Goal: Information Seeking & Learning: Learn about a topic

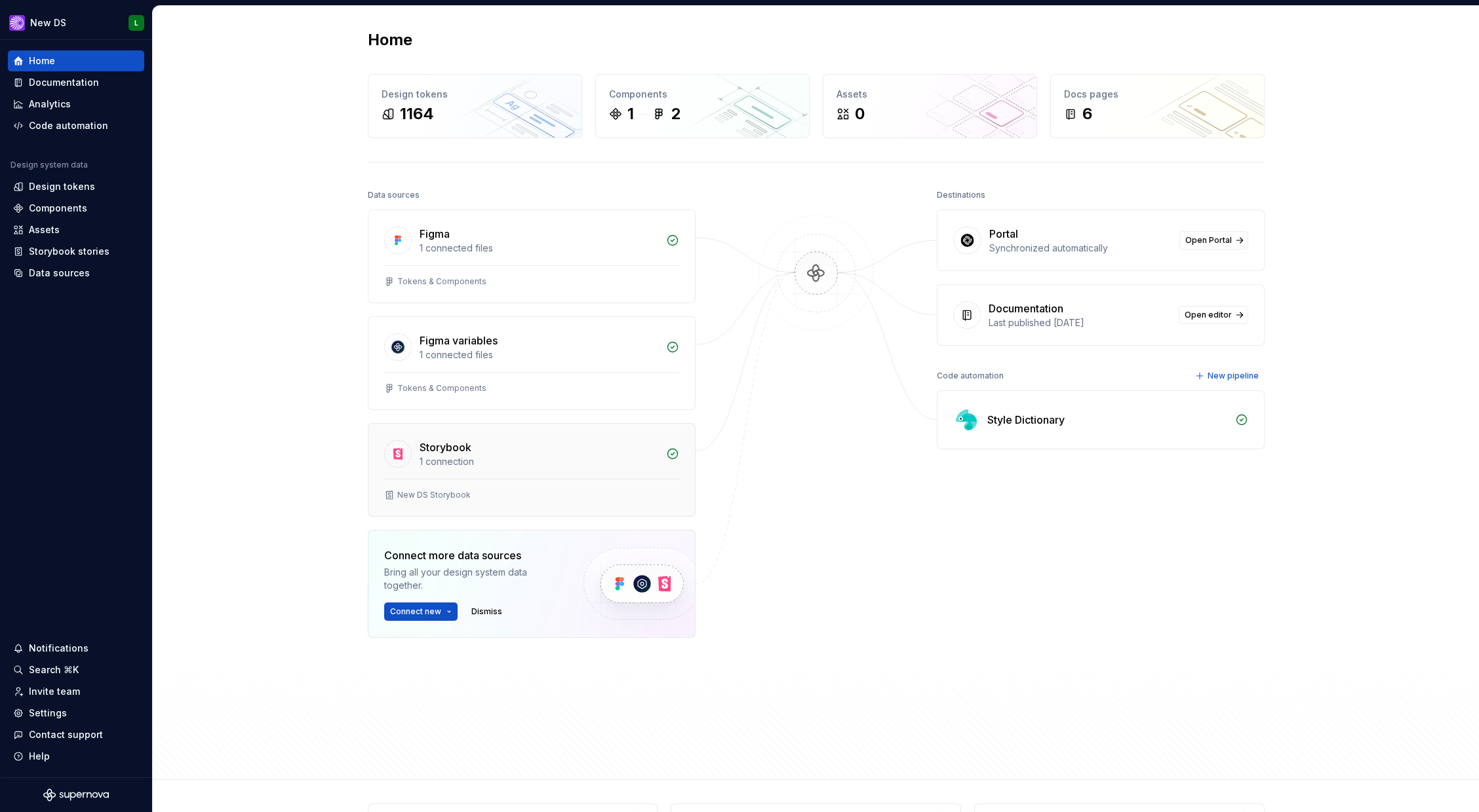
click at [467, 458] on div "1 connection" at bounding box center [539, 461] width 239 height 13
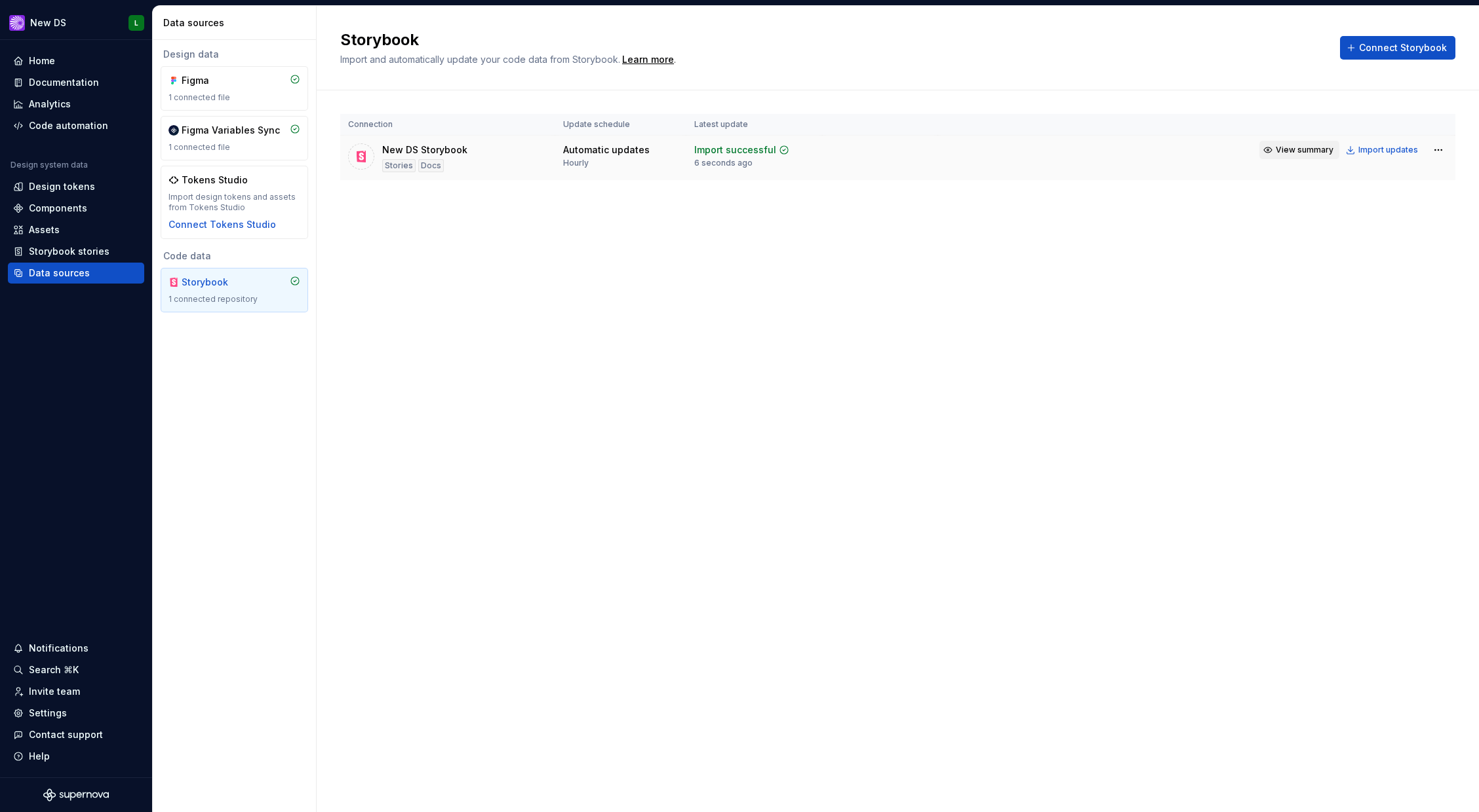
click at [1294, 150] on span "View summary" at bounding box center [1304, 150] width 58 height 11
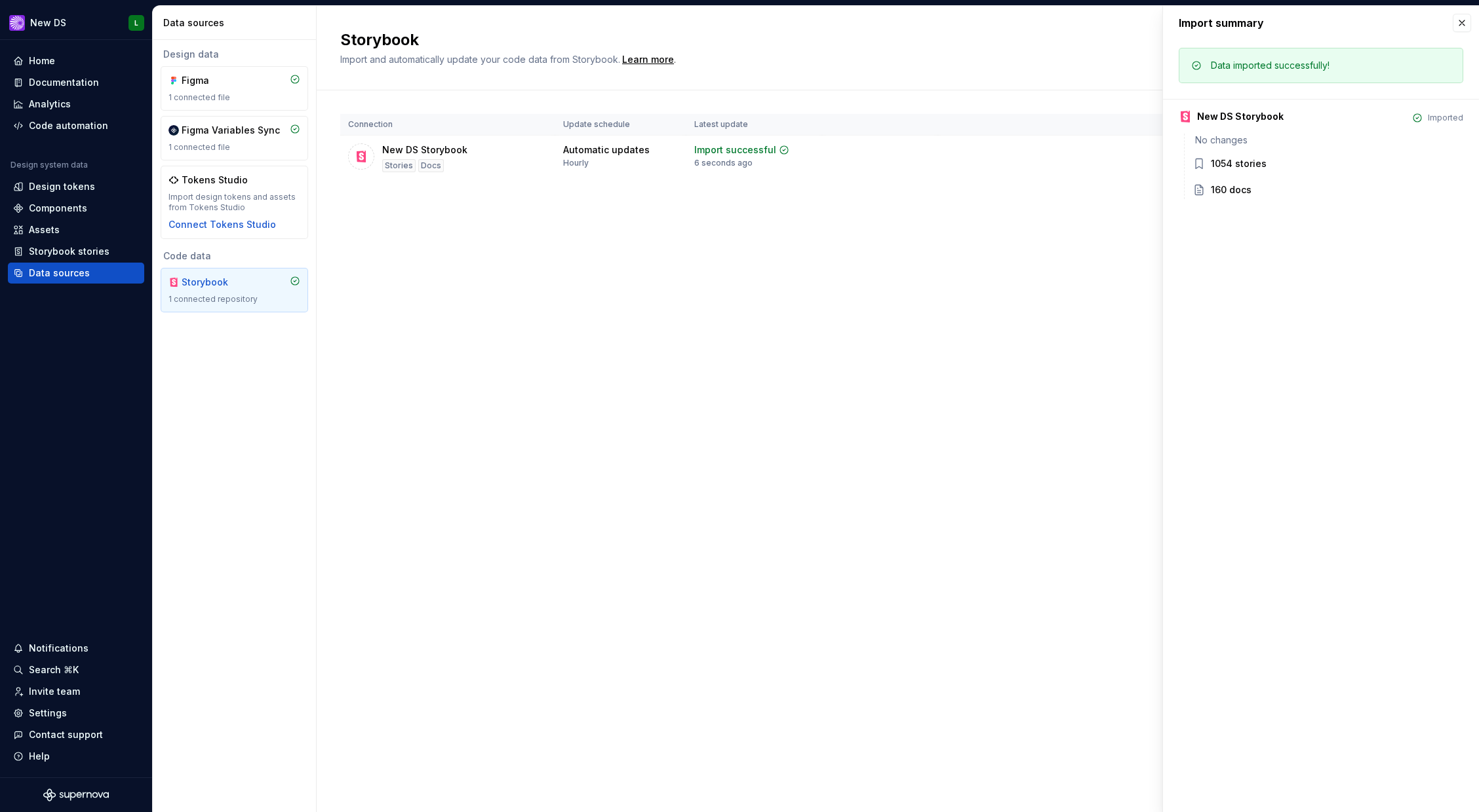
click at [1121, 176] on tbody "New DS Storybook Stories Docs Automatic updates Hourly Import successful 6 seco…" at bounding box center [897, 159] width 1115 height 45
click at [1459, 32] on button "button" at bounding box center [1461, 23] width 19 height 19
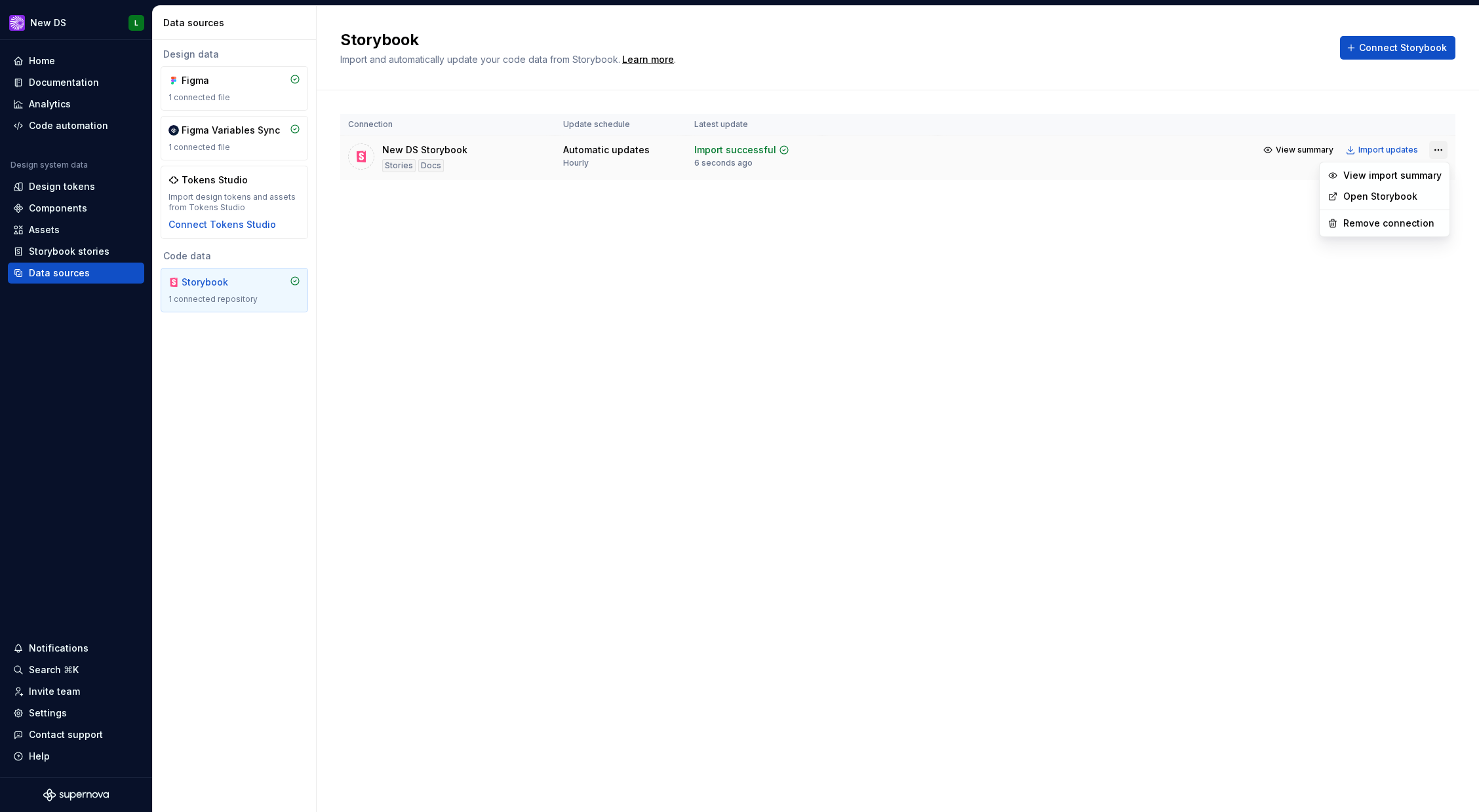
click at [1439, 151] on html "New DS L Home Documentation Analytics Code automation Design system data Design…" at bounding box center [740, 406] width 1479 height 812
click at [1418, 194] on link "Open Storybook" at bounding box center [1391, 197] width 98 height 13
click at [72, 211] on div "Components" at bounding box center [58, 208] width 58 height 13
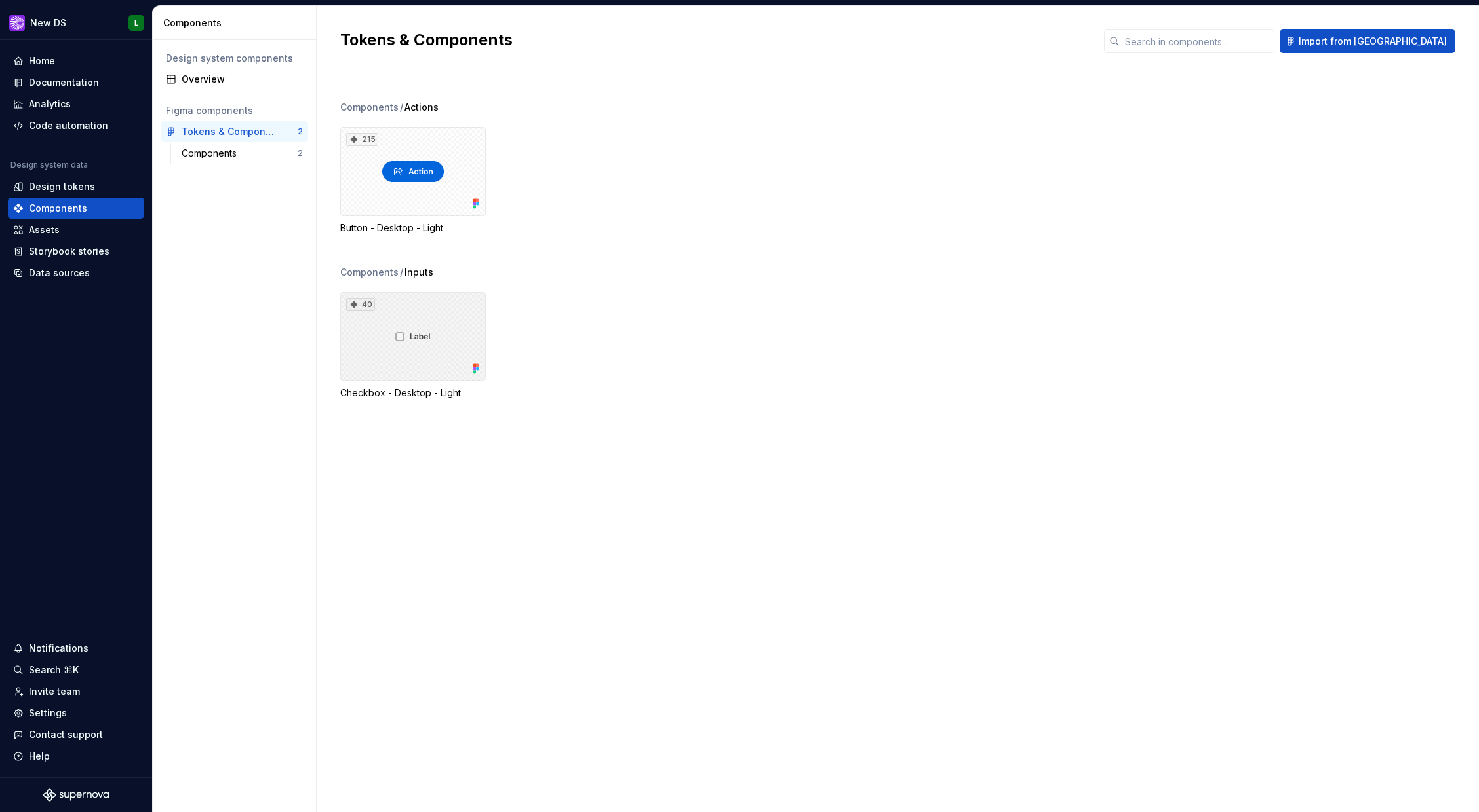
click at [401, 338] on div "40" at bounding box center [413, 337] width 146 height 89
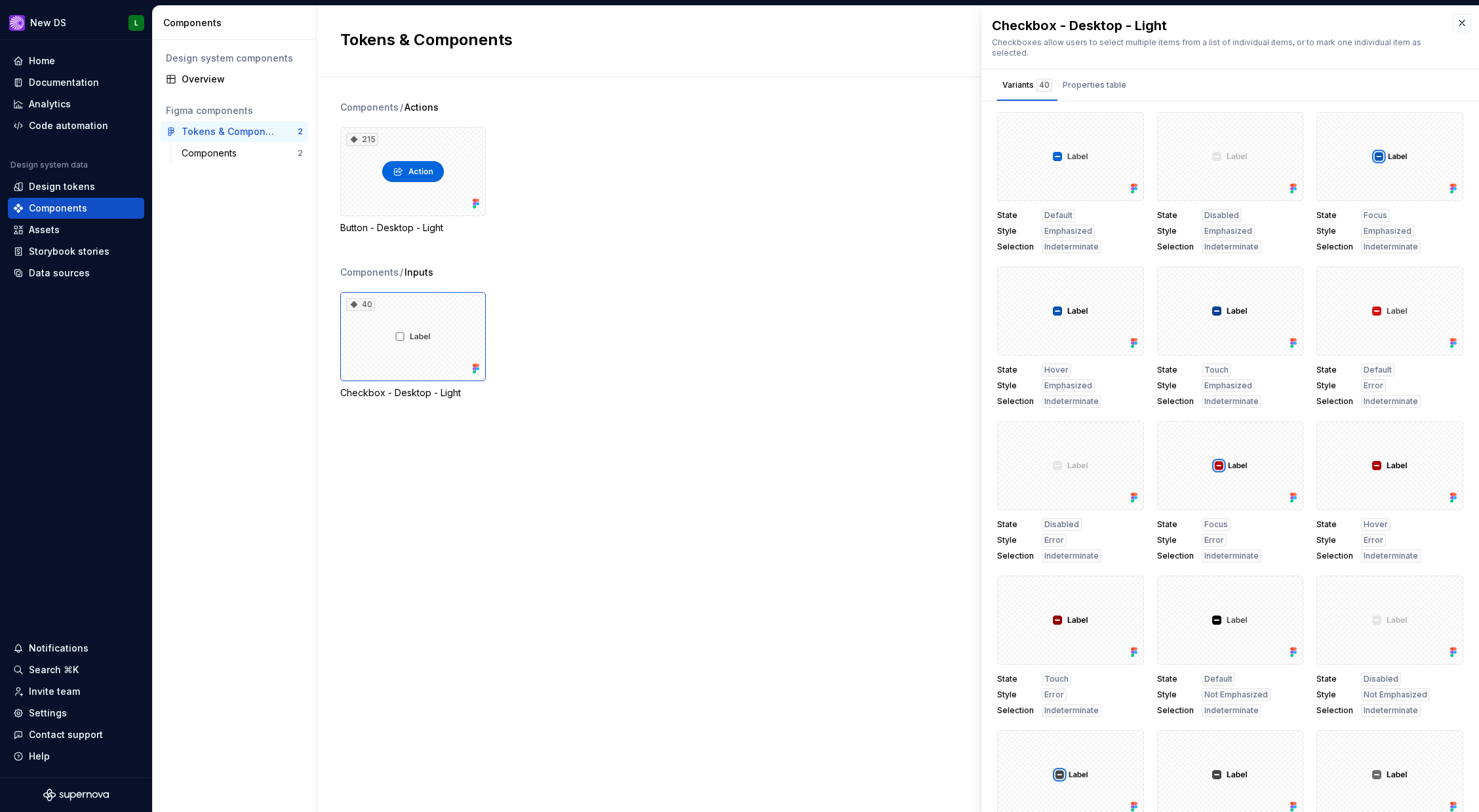
click at [458, 189] on div "215" at bounding box center [413, 172] width 146 height 89
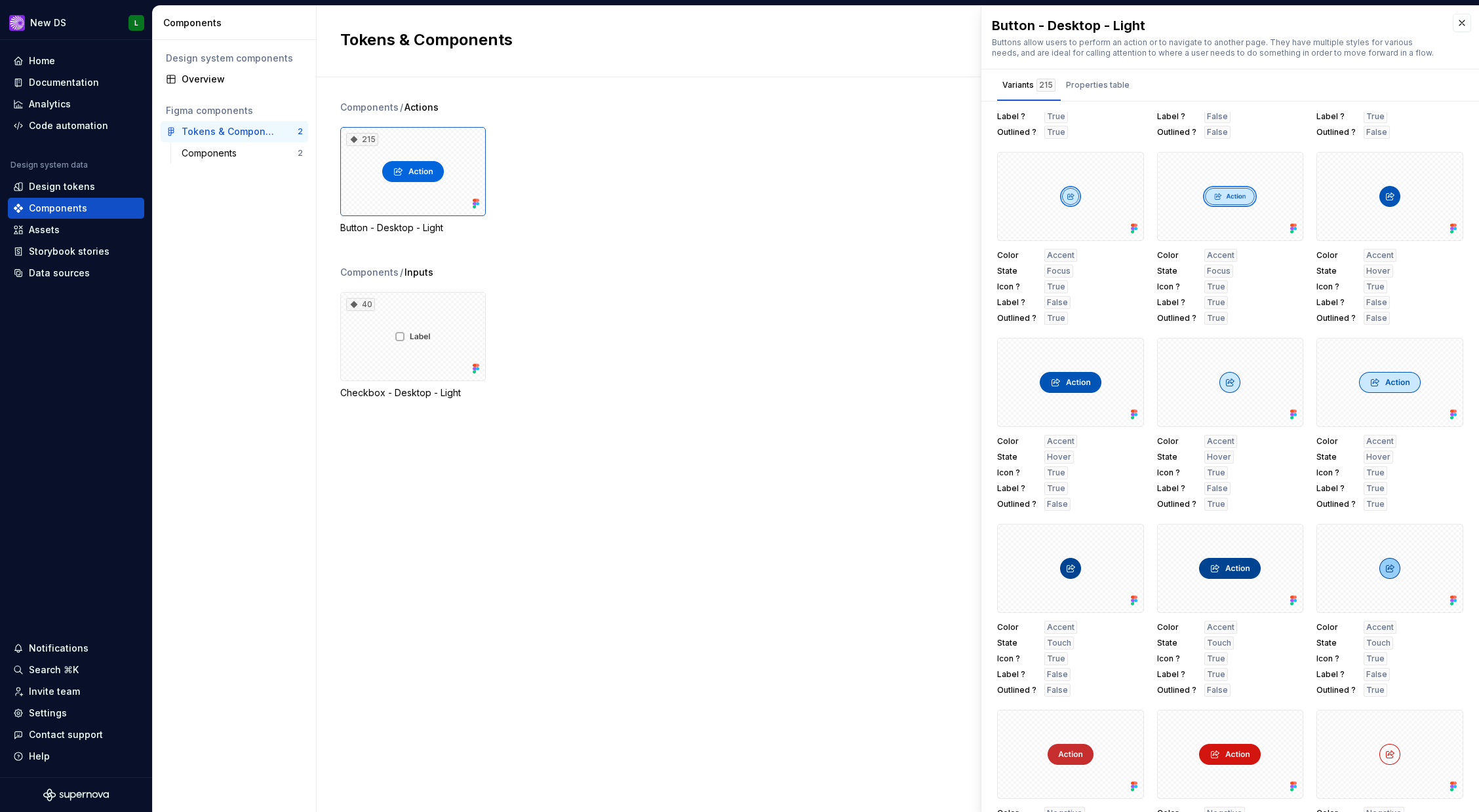
scroll to position [982, 0]
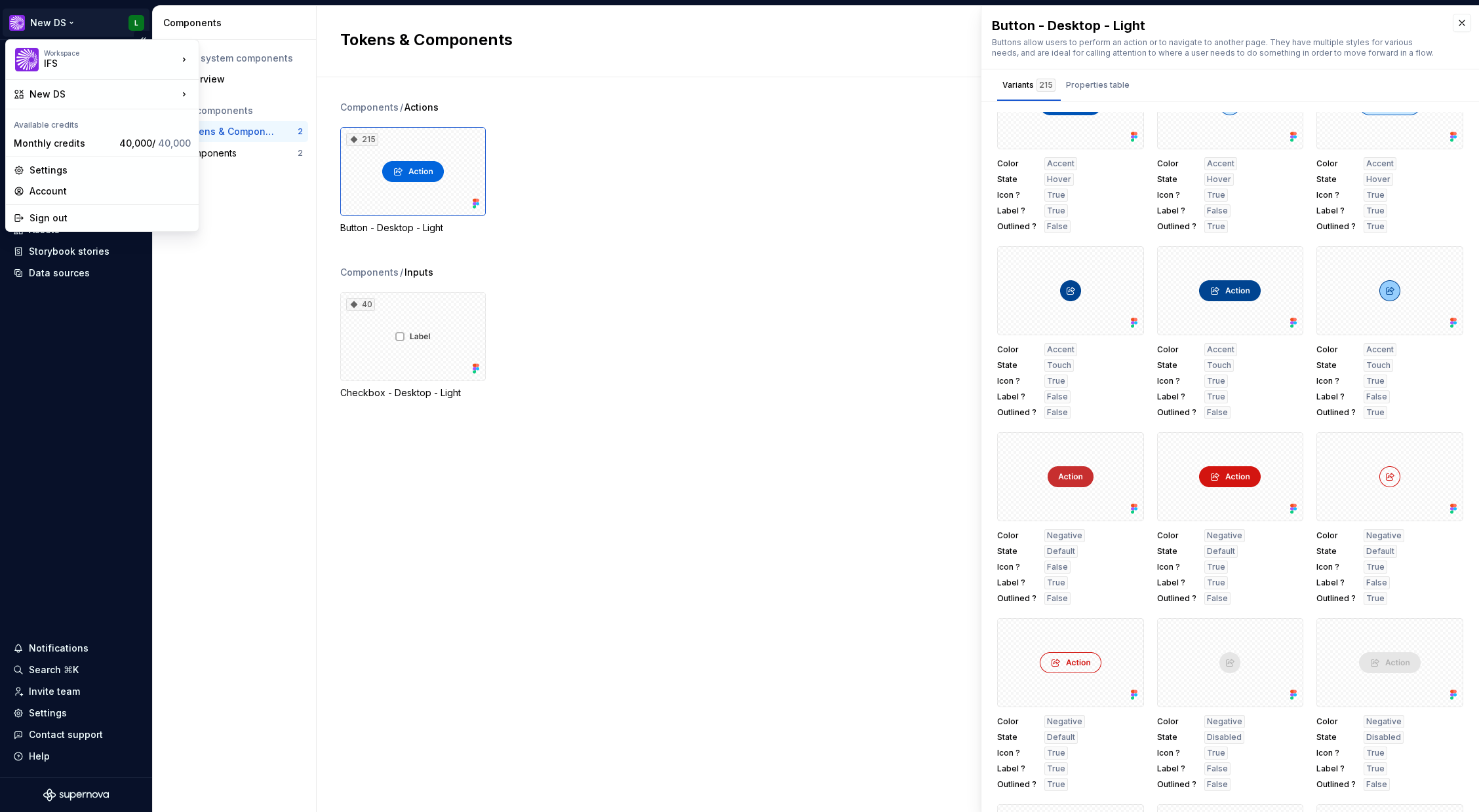
click at [49, 22] on html "New DS L Home Documentation Analytics Code automation Design system data Design…" at bounding box center [740, 406] width 1479 height 812
click at [305, 123] on div "Manage design systems" at bounding box center [276, 125] width 113 height 13
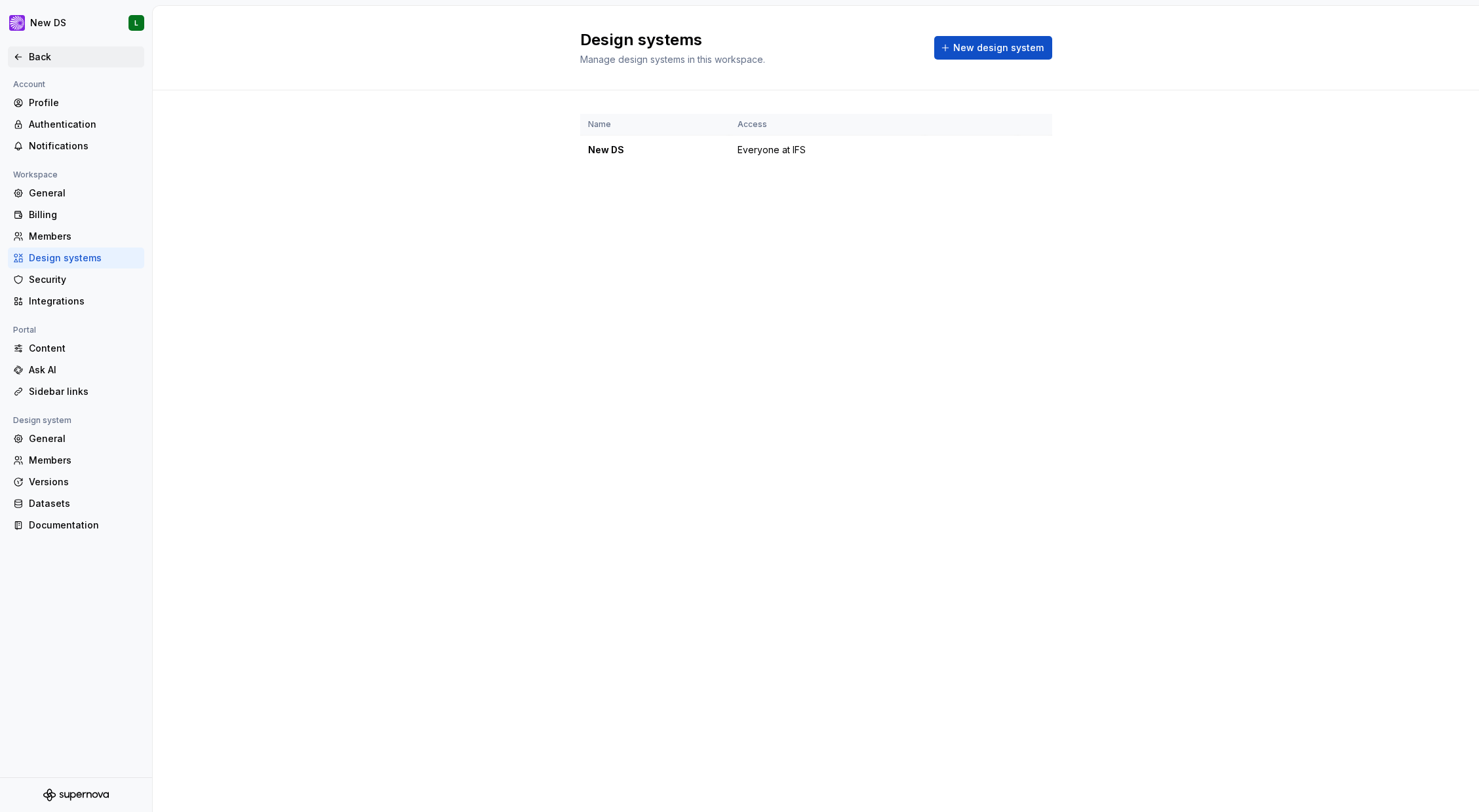
click at [32, 55] on div "Back" at bounding box center [84, 57] width 110 height 13
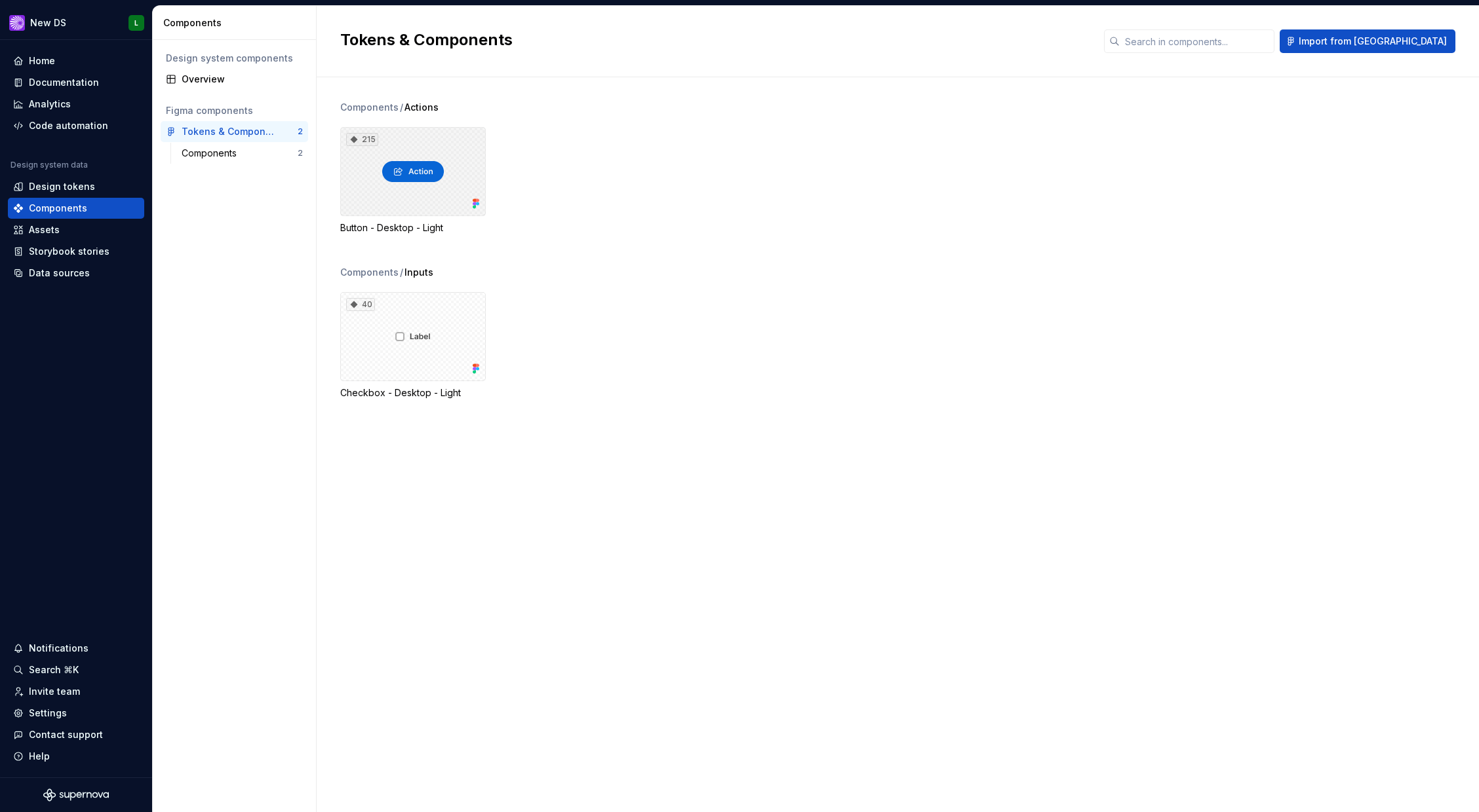
click at [366, 153] on div "215" at bounding box center [413, 172] width 146 height 89
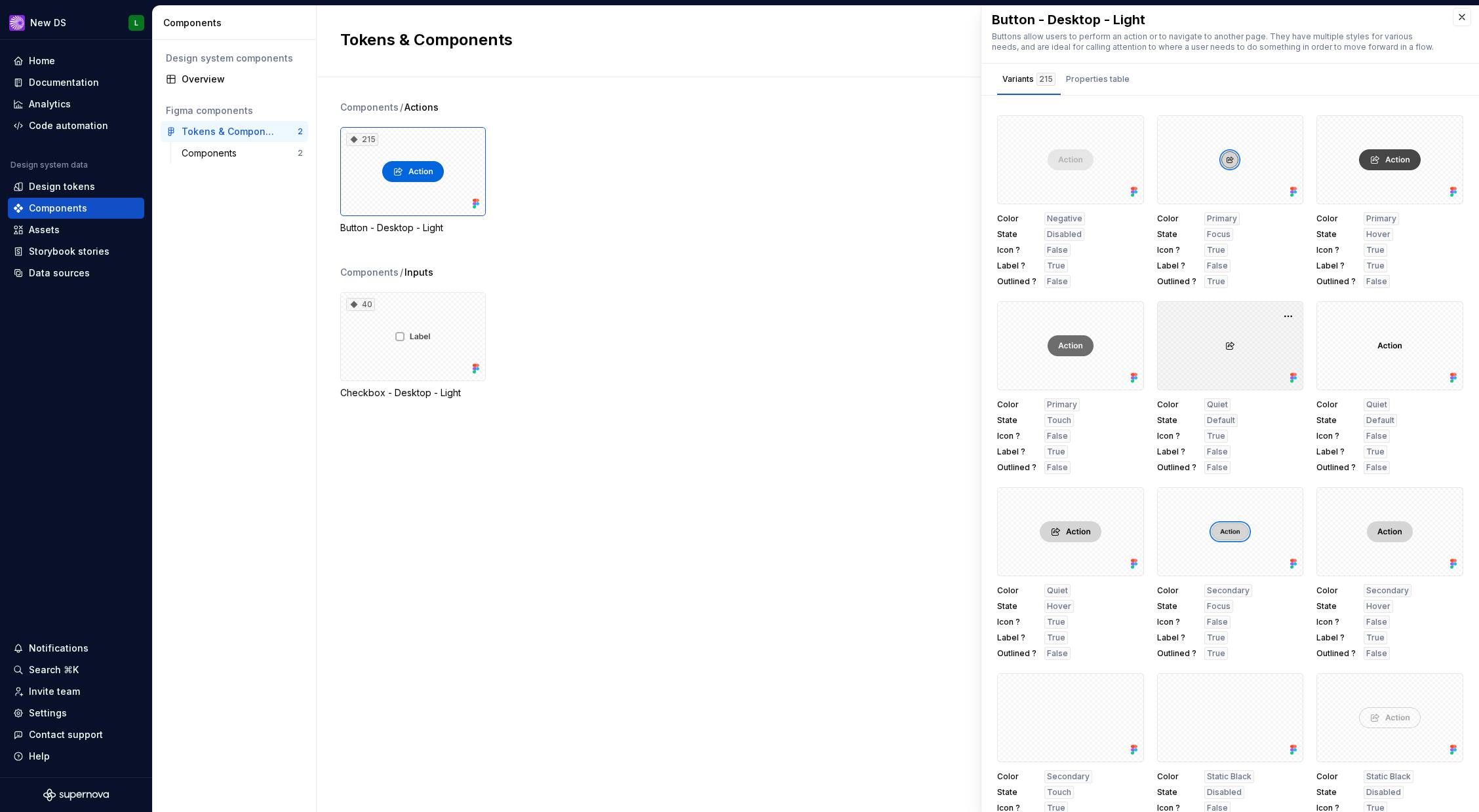
scroll to position [12379, 0]
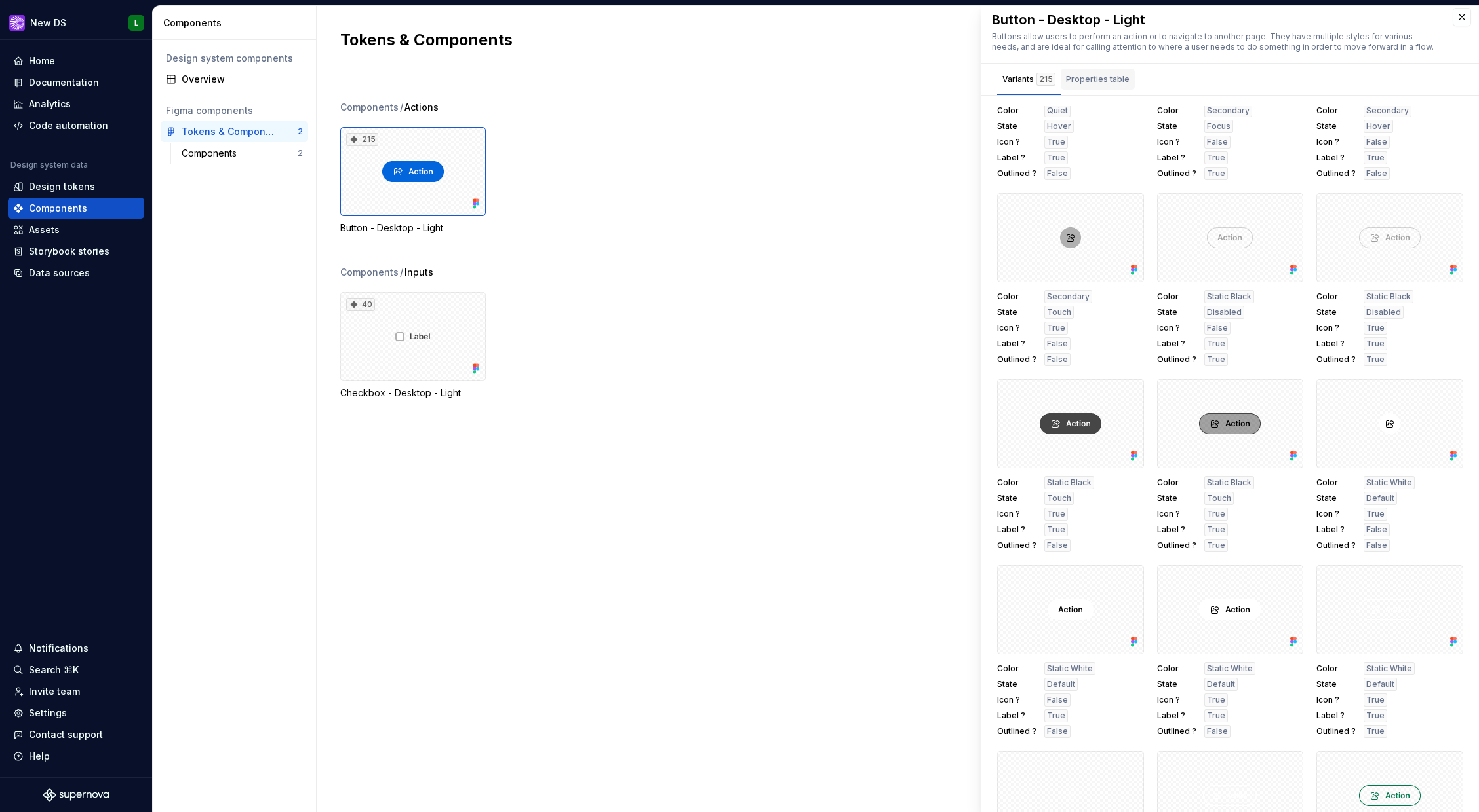
click at [1102, 79] on div "Properties table" at bounding box center [1098, 79] width 63 height 13
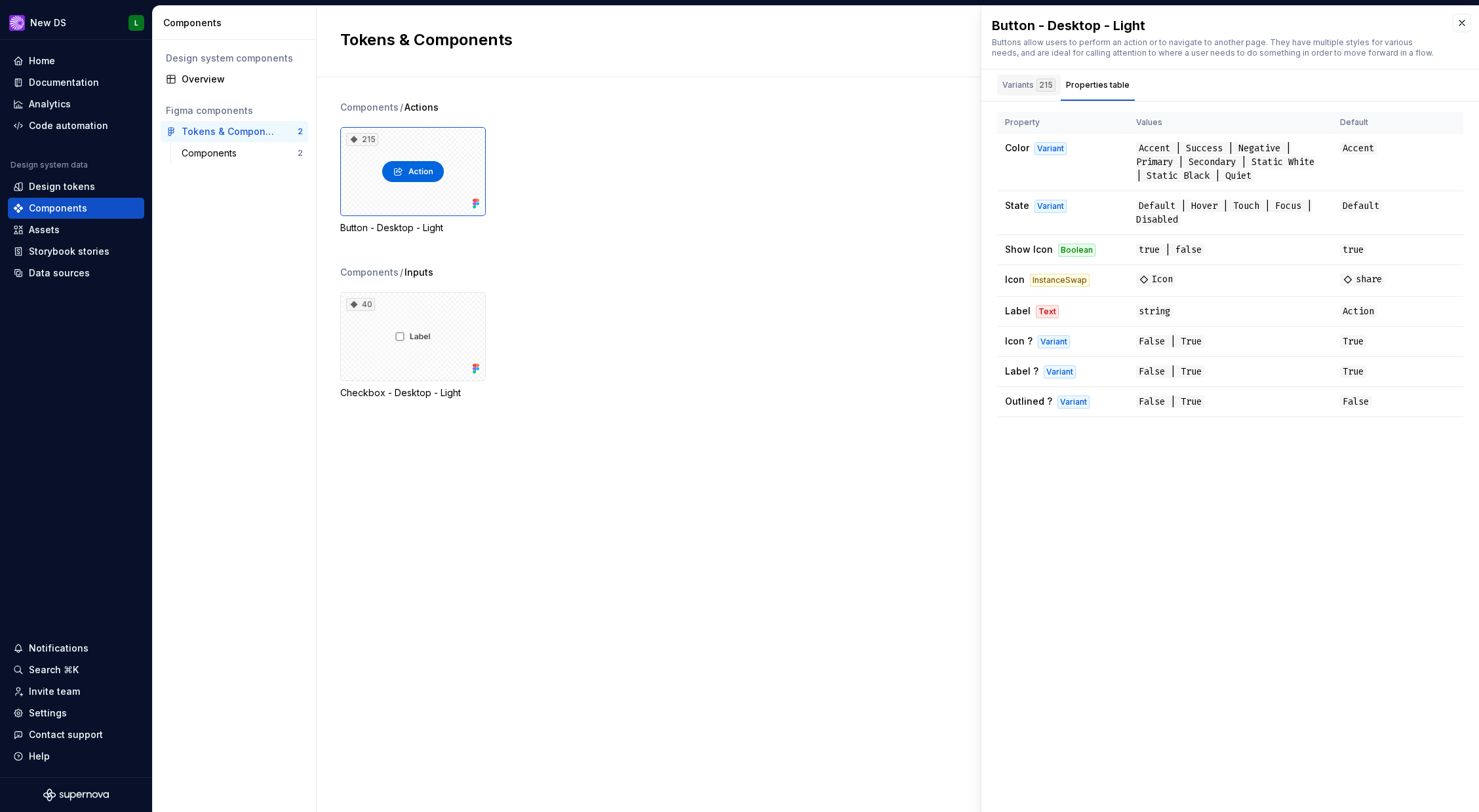
click at [1019, 81] on div "Variants 215" at bounding box center [1029, 85] width 53 height 13
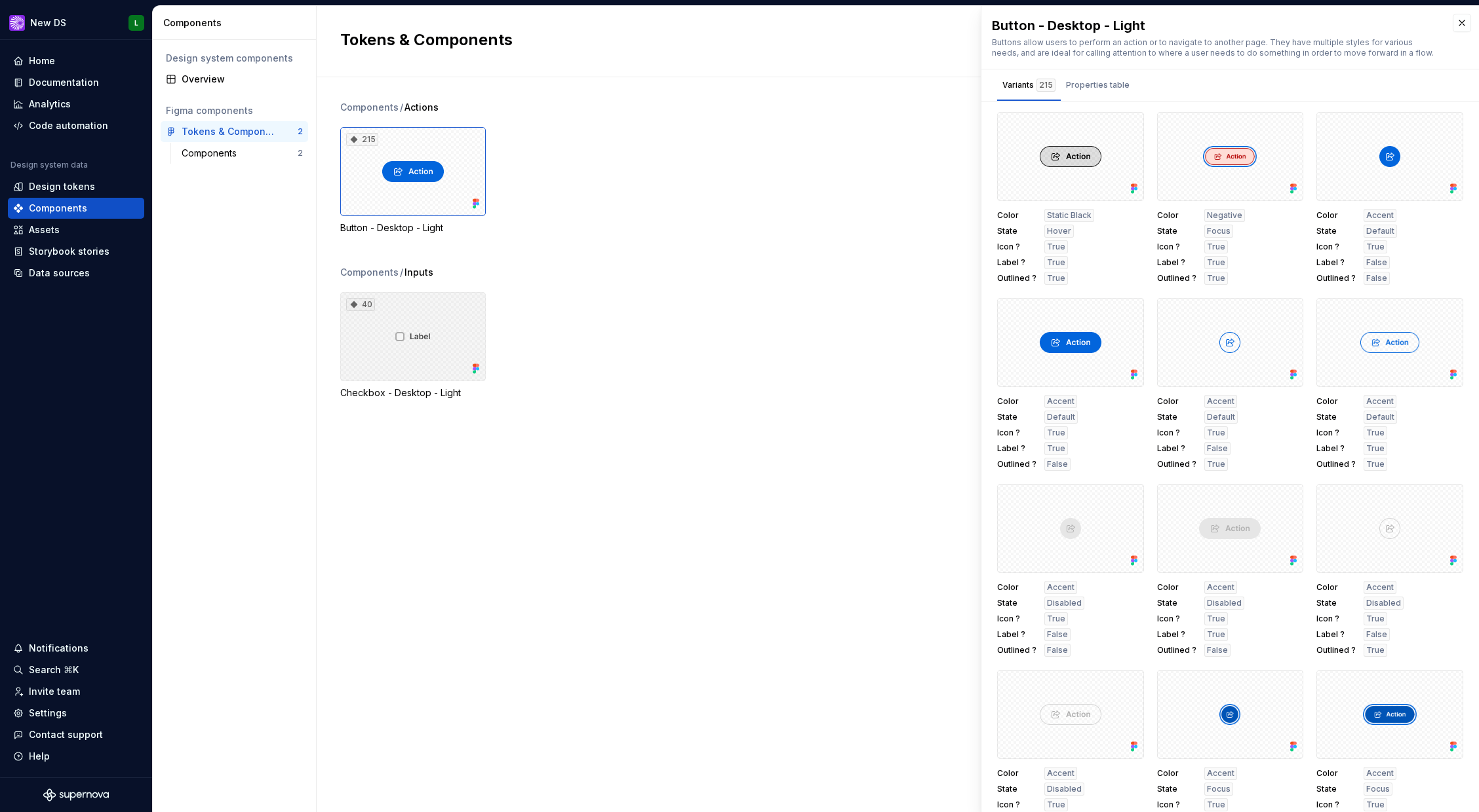
click at [455, 321] on div "40" at bounding box center [413, 337] width 146 height 89
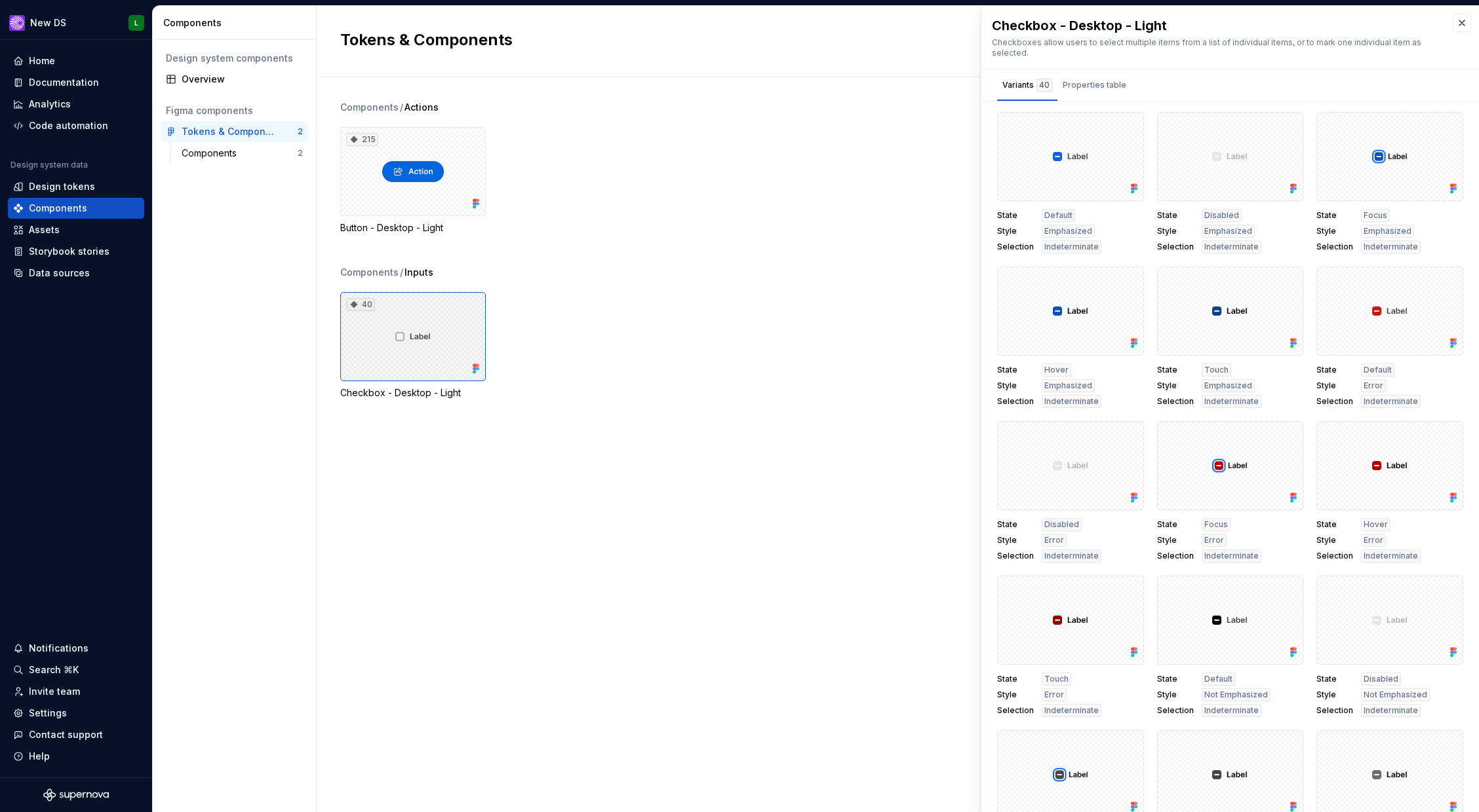
click at [420, 334] on div "40" at bounding box center [413, 337] width 146 height 89
